Goal: Task Accomplishment & Management: Use online tool/utility

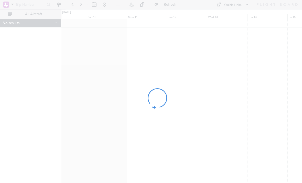
click at [0, 118] on html "- Refresh Quick Links All Aircraft No results 0 0 Sat 9 Sun 10 Mon 11 Tue 12 We…" at bounding box center [151, 91] width 302 height 183
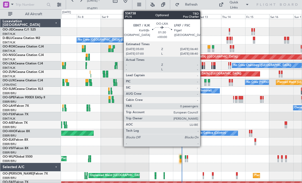
click at [203, 68] on div at bounding box center [203, 67] width 2 height 4
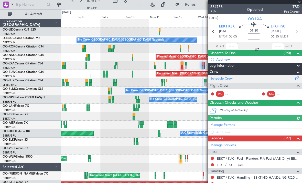
click at [223, 80] on link "Schedule Crew" at bounding box center [222, 78] width 22 height 5
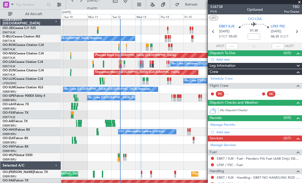
scroll to position [2, 0]
click at [118, 83] on div "Planned Maint [GEOGRAPHIC_DATA] ([GEOGRAPHIC_DATA]) No Crew [PERSON_NAME] ([PER…" at bounding box center [181, 81] width 241 height 8
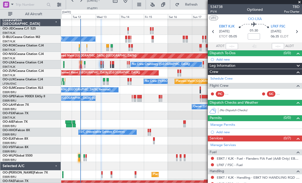
scroll to position [0, 0]
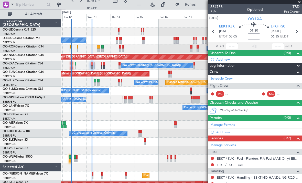
click at [112, 43] on div "No Crew [GEOGRAPHIC_DATA] ([GEOGRAPHIC_DATA] National)" at bounding box center [181, 40] width 241 height 8
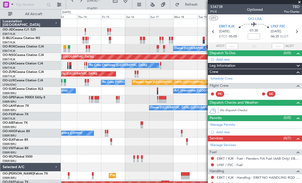
click at [136, 78] on div "Unplanned Maint [GEOGRAPHIC_DATA] ([GEOGRAPHIC_DATA])" at bounding box center [181, 74] width 241 height 8
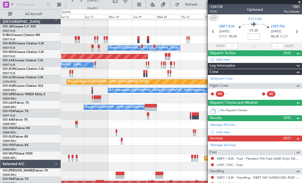
scroll to position [1, 0]
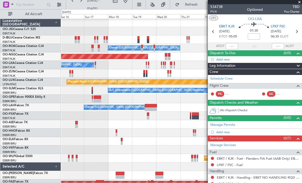
click at [75, 106] on div "Owner [GEOGRAPHIC_DATA] ([GEOGRAPHIC_DATA] National)" at bounding box center [181, 107] width 241 height 8
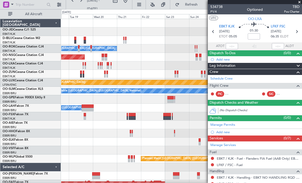
click at [60, 74] on div "Owner [GEOGRAPHIC_DATA]-[GEOGRAPHIC_DATA] Owner [GEOGRAPHIC_DATA]-[GEOGRAPHIC_D…" at bounding box center [151, 95] width 302 height 173
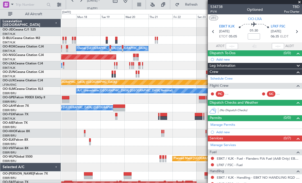
click at [178, 69] on div "No Crew Chambery ([GEOGRAPHIC_DATA]) Planned Maint [GEOGRAPHIC_DATA] ([GEOGRAPH…" at bounding box center [181, 65] width 241 height 8
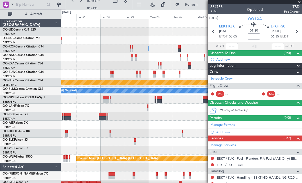
click at [59, 74] on div "Owner [GEOGRAPHIC_DATA]-[GEOGRAPHIC_DATA] Owner [GEOGRAPHIC_DATA]-[GEOGRAPHIC_D…" at bounding box center [151, 95] width 302 height 173
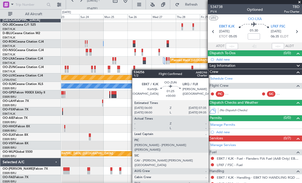
scroll to position [4, 0]
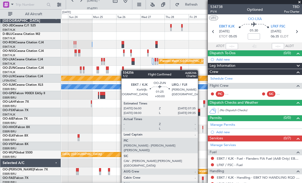
click at [123, 70] on div at bounding box center [123, 72] width 2 height 4
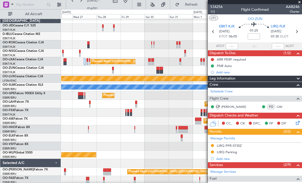
scroll to position [4, 0]
click at [98, 83] on div "A/C Unavailable [GEOGRAPHIC_DATA] ([GEOGRAPHIC_DATA] National)" at bounding box center [181, 87] width 241 height 8
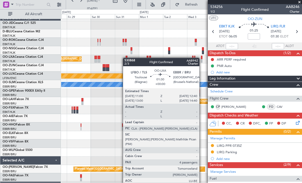
scroll to position [6, 0]
click at [126, 58] on div at bounding box center [127, 58] width 2 height 4
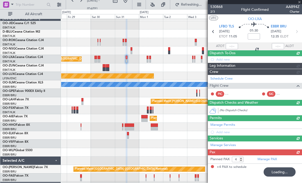
type input "0"
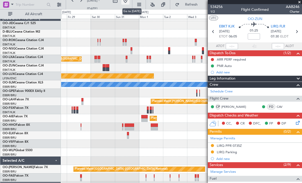
click at [130, 1] on button at bounding box center [125, 0] width 8 height 8
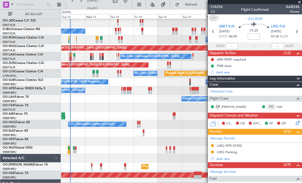
scroll to position [9, 0]
